Goal: Task Accomplishment & Management: Manage account settings

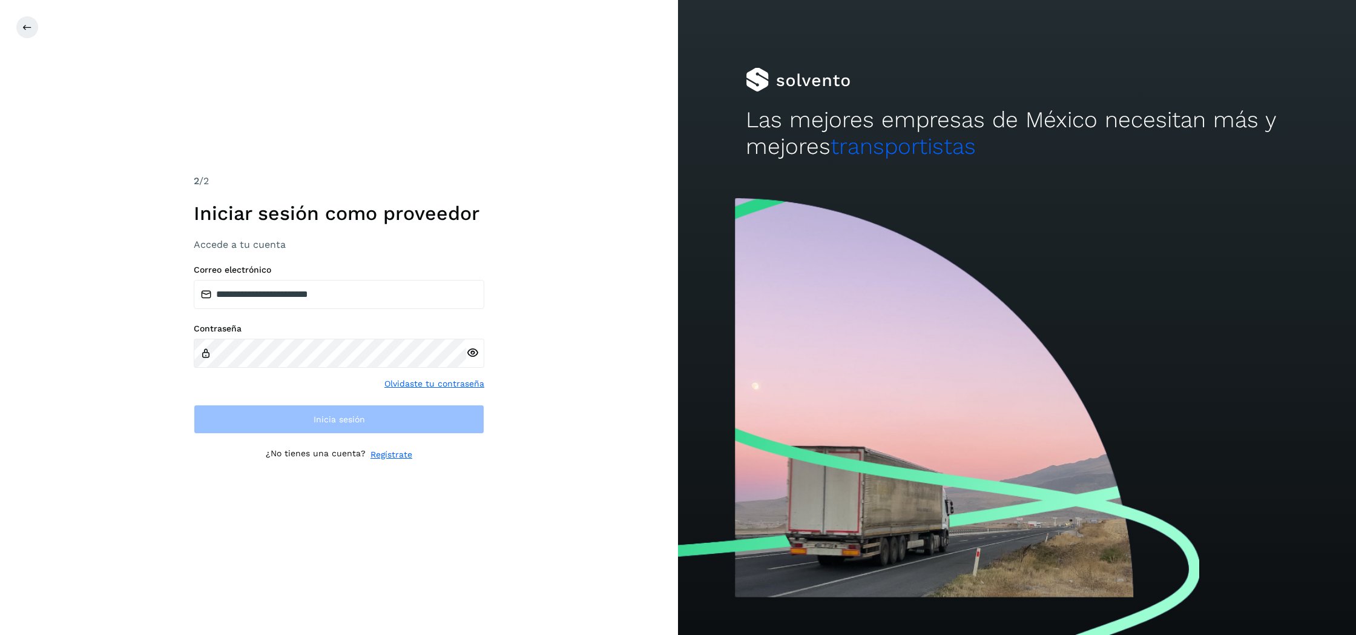
type input "**********"
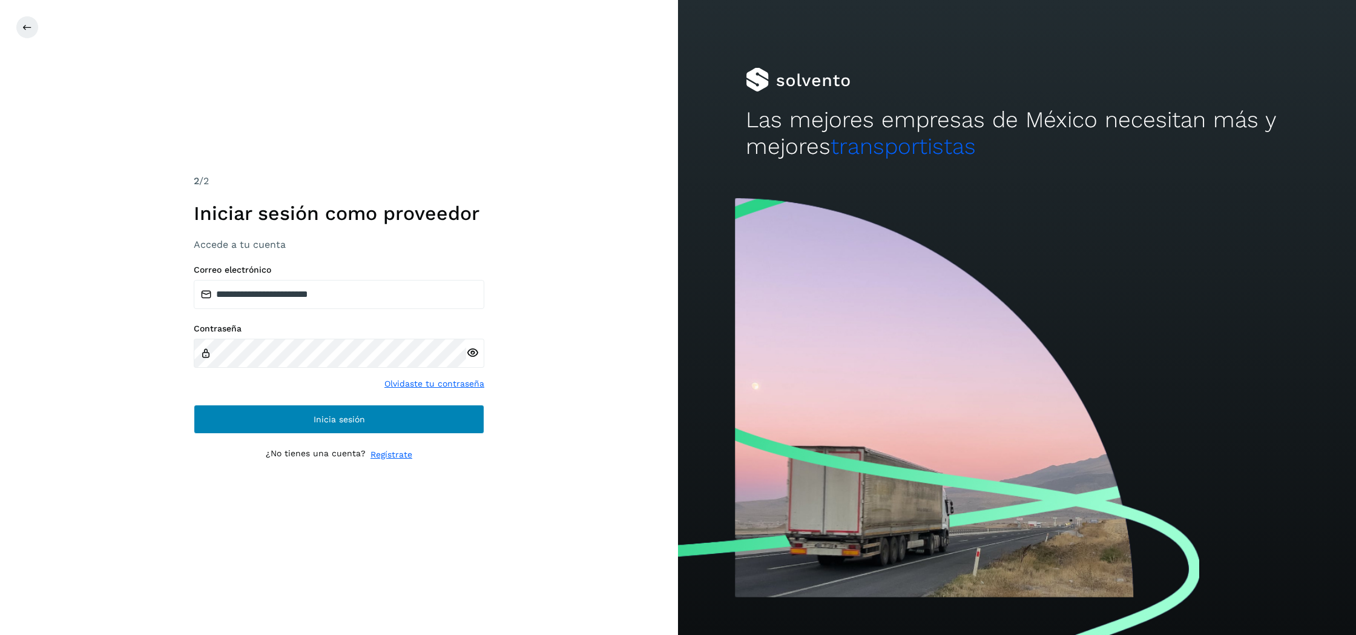
click at [348, 415] on span "Inicia sesión" at bounding box center [339, 419] width 51 height 8
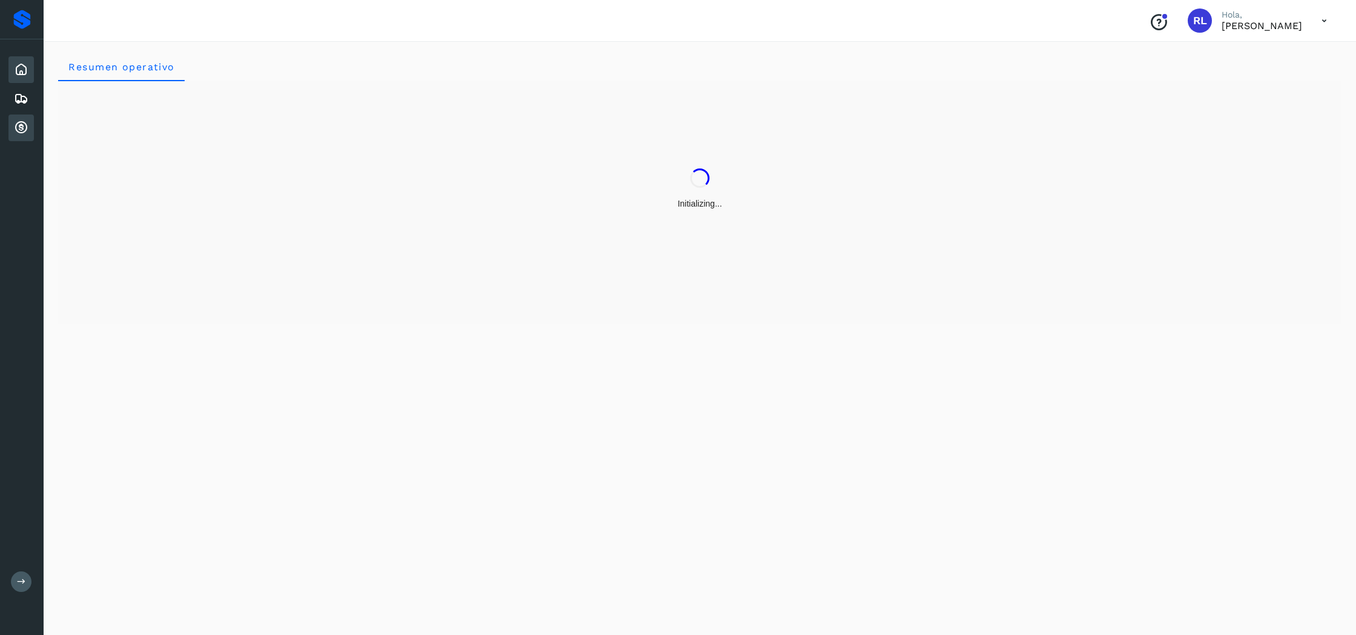
click at [27, 130] on icon at bounding box center [21, 127] width 15 height 15
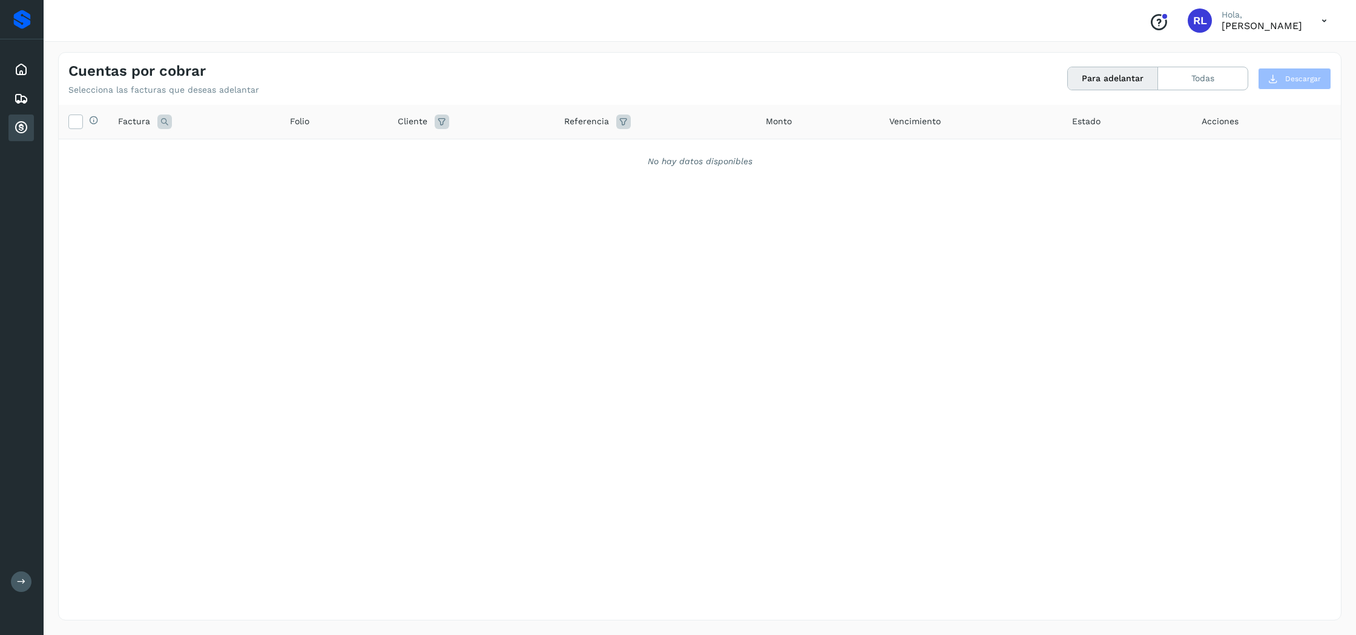
click at [1111, 87] on button "Para adelantar" at bounding box center [1113, 78] width 90 height 22
click at [1206, 78] on button "Todas" at bounding box center [1203, 78] width 90 height 22
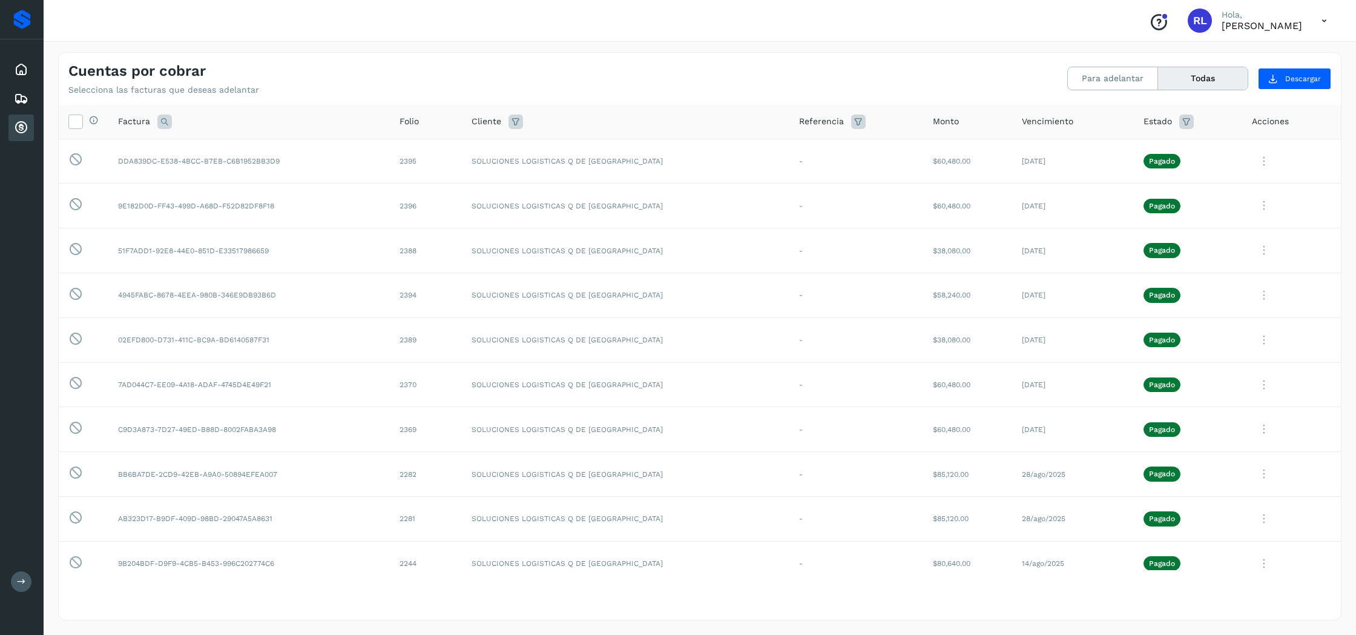
click at [1321, 16] on icon at bounding box center [1324, 20] width 25 height 25
click at [1250, 58] on div "Cerrar sesión" at bounding box center [1264, 54] width 144 height 23
